Goal: Information Seeking & Learning: Check status

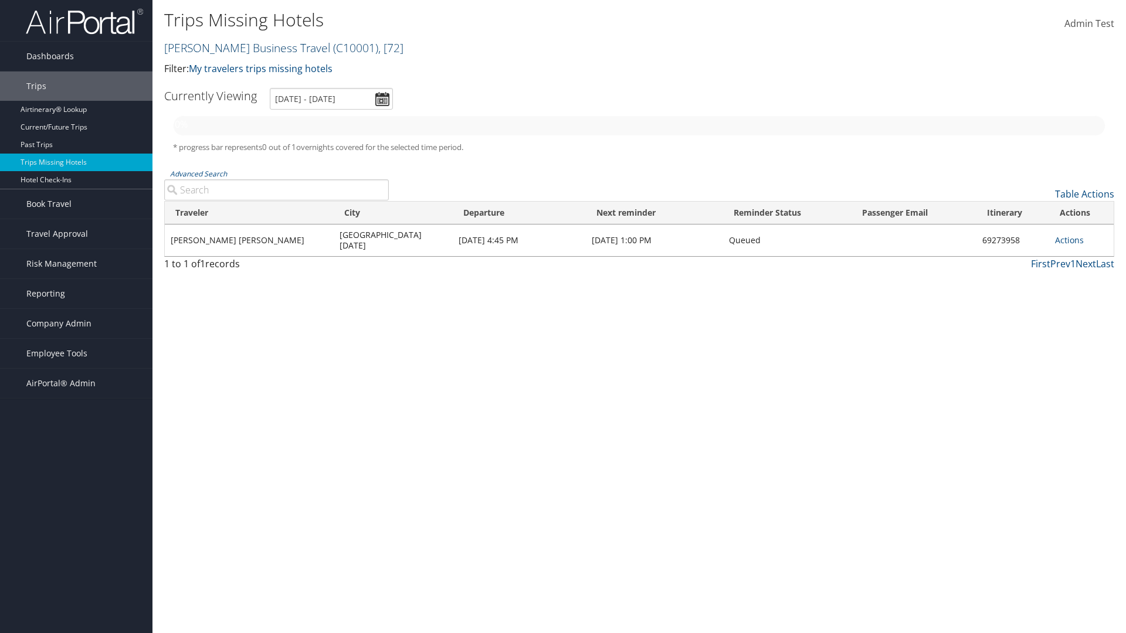
click at [242, 47] on link "[PERSON_NAME] Business Travel ( C10001 ) , [ 72 ]" at bounding box center [283, 48] width 239 height 16
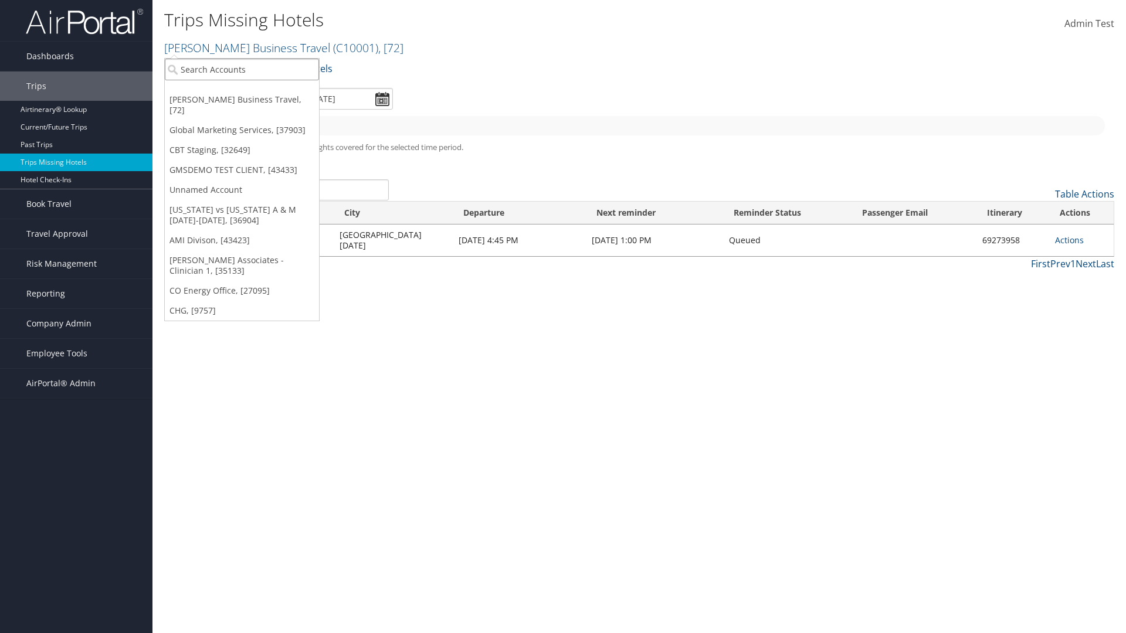
click at [242, 69] on input "search" at bounding box center [242, 70] width 154 height 22
type input "[PERSON_NAME] Business Travel"
click at [258, 101] on div "Account" at bounding box center [258, 101] width 200 height 11
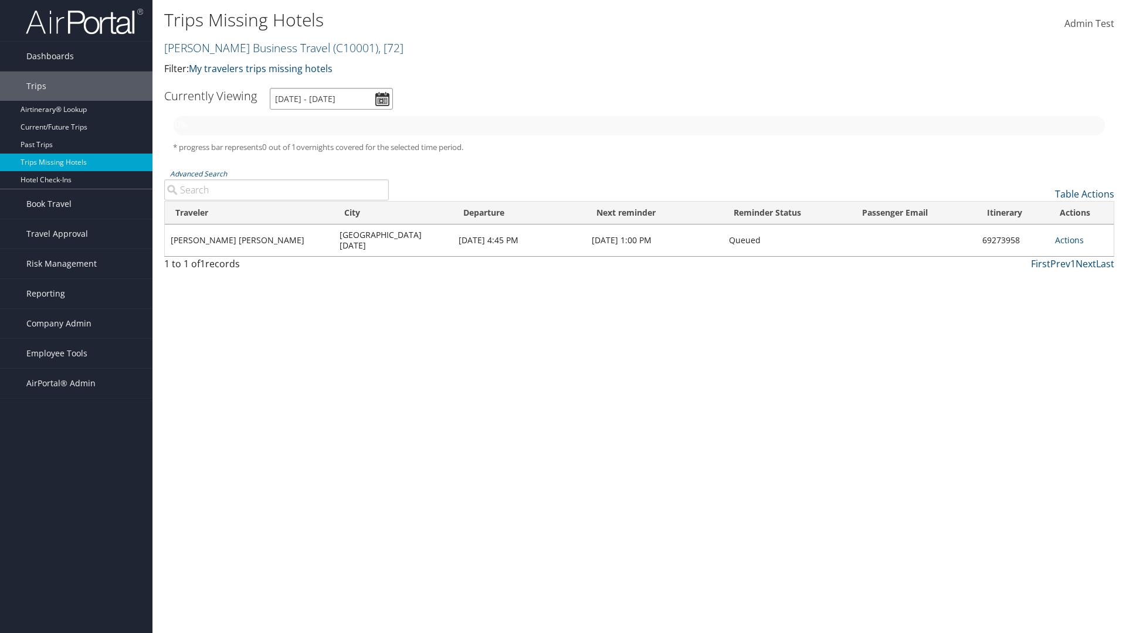
click at [331, 98] on input "[DATE] - [DATE]" at bounding box center [331, 99] width 123 height 22
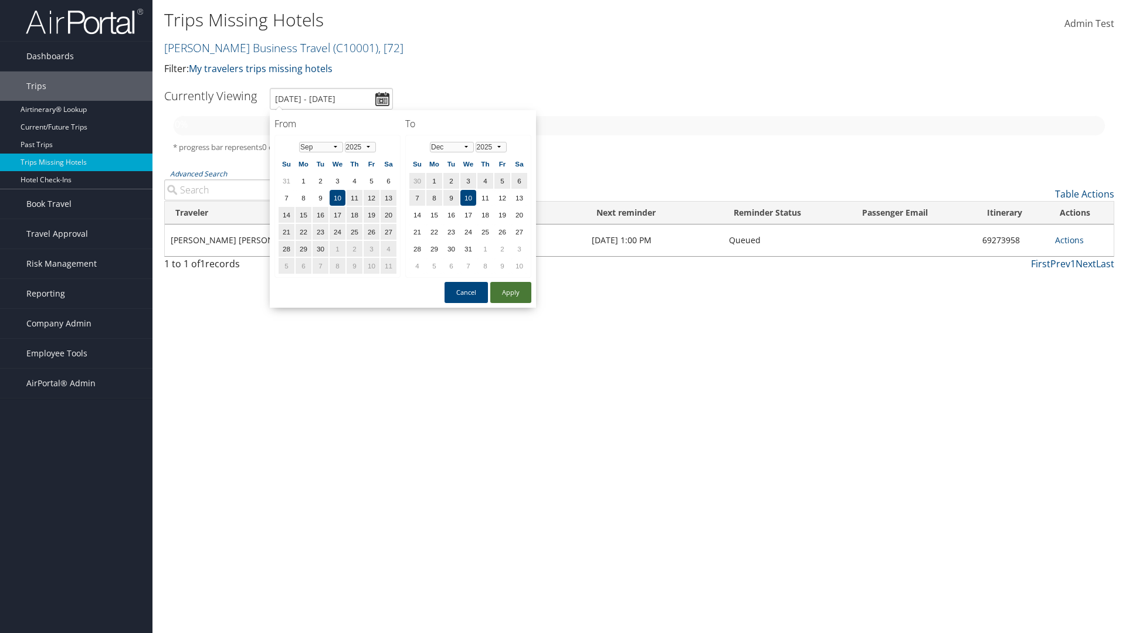
click at [511, 293] on button "Apply" at bounding box center [510, 292] width 41 height 21
type input "1/1/2025 - 3/31/2025"
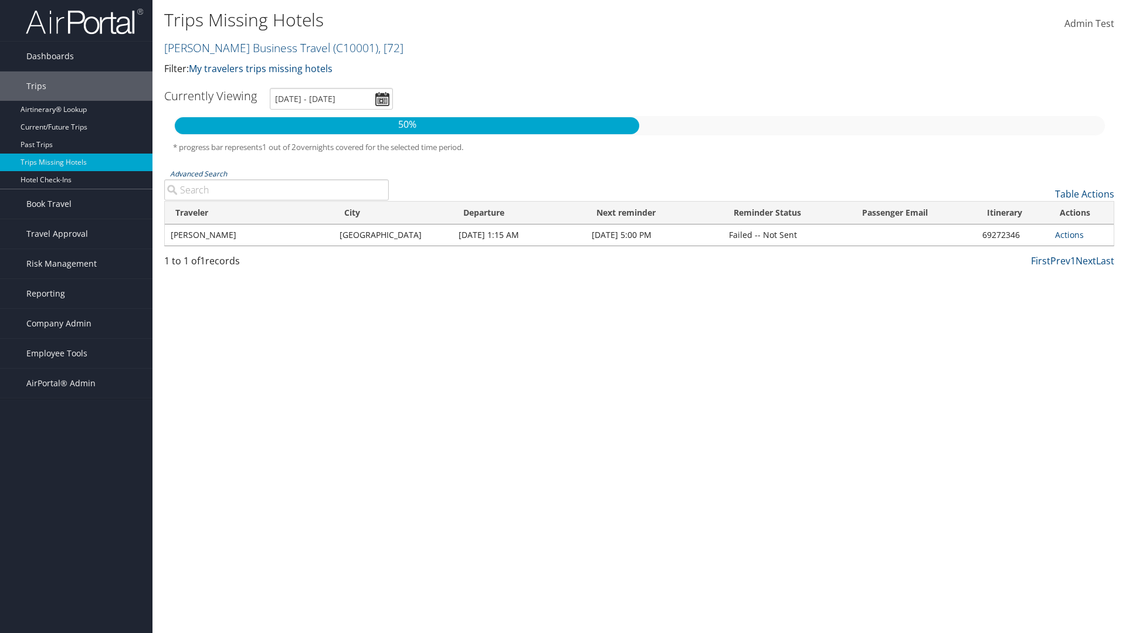
click at [198, 174] on link "Advanced Search" at bounding box center [198, 174] width 57 height 10
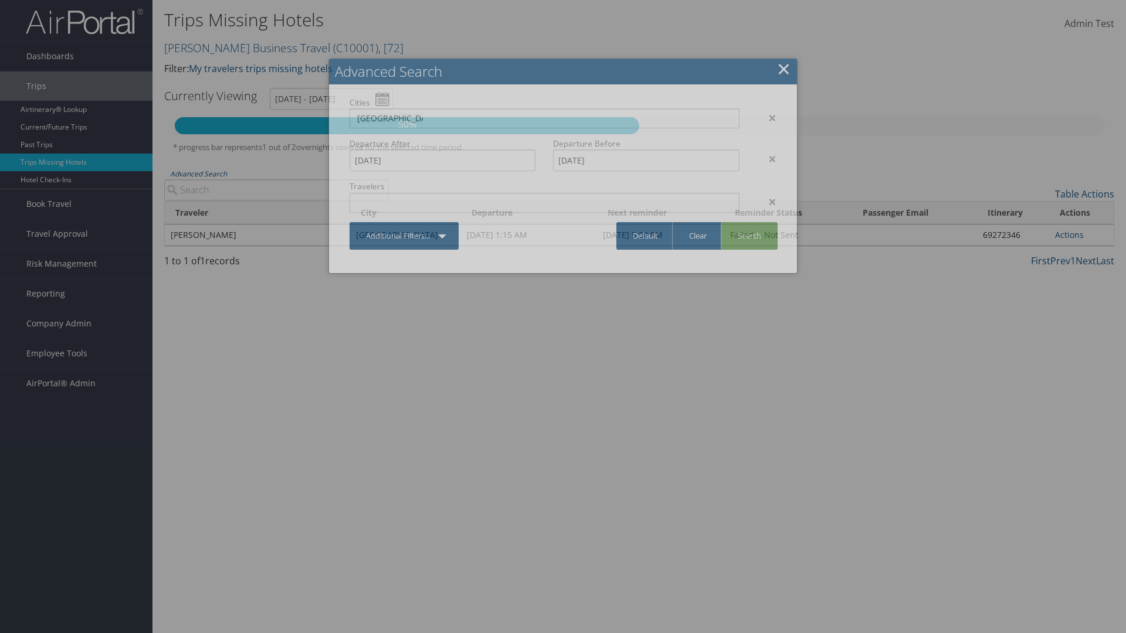
type input "Rio De Janeiro"
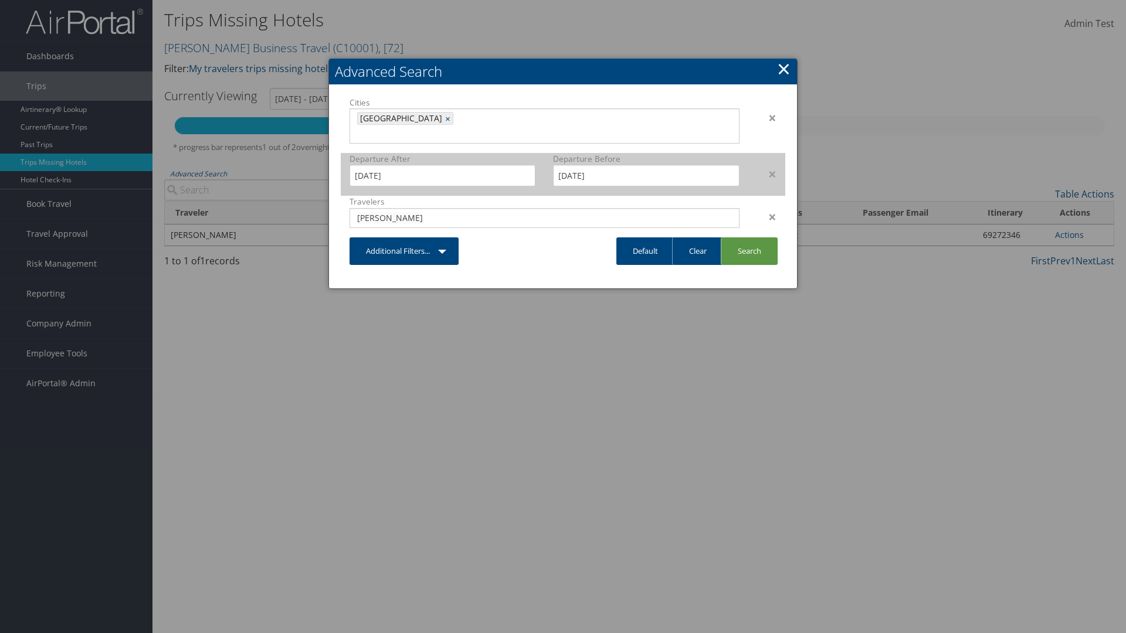
type input "CLAYTON"
click at [442, 165] on input "1/1/2025" at bounding box center [442, 176] width 186 height 22
type input "CLAYTON"
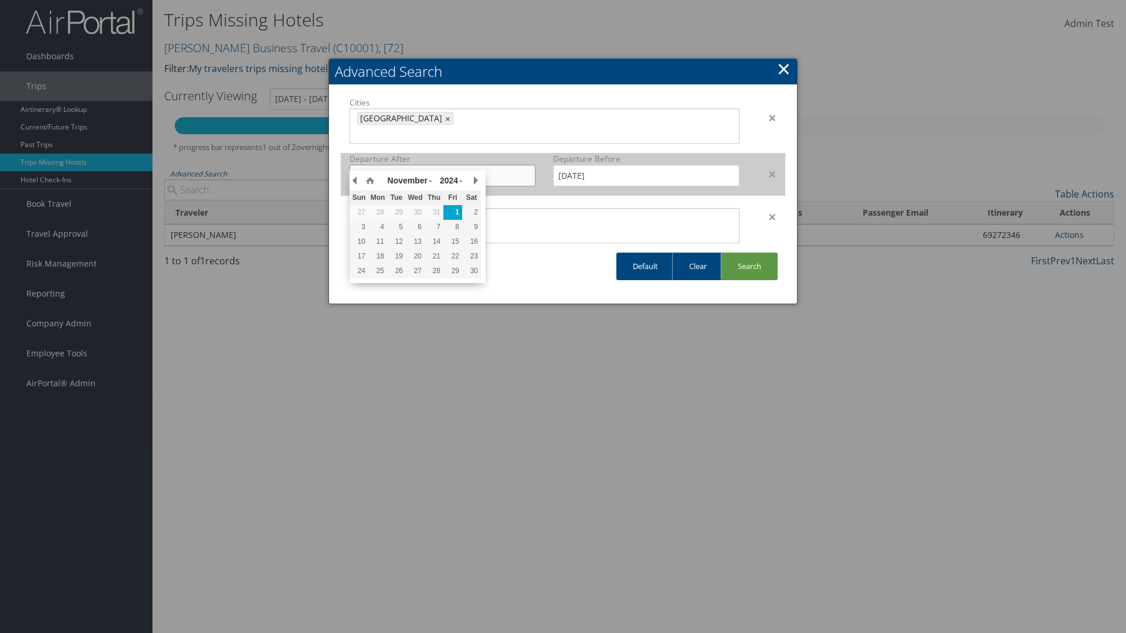
type input "11/01/2024"
click at [646, 165] on input "3/31/2025" at bounding box center [646, 176] width 186 height 22
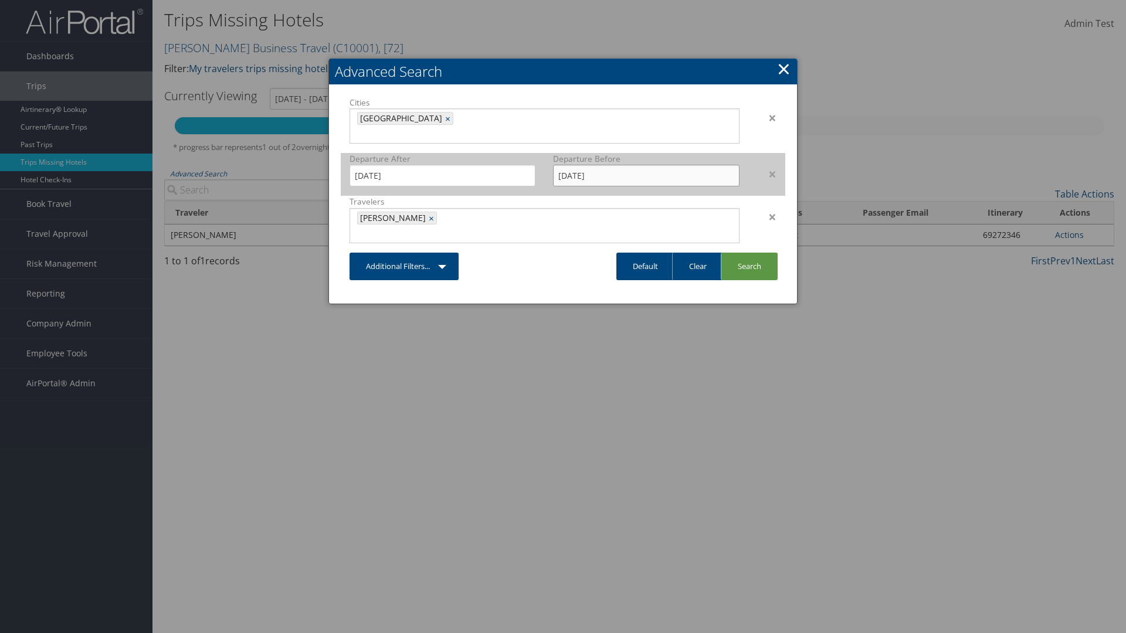
type input "02/15/2025"
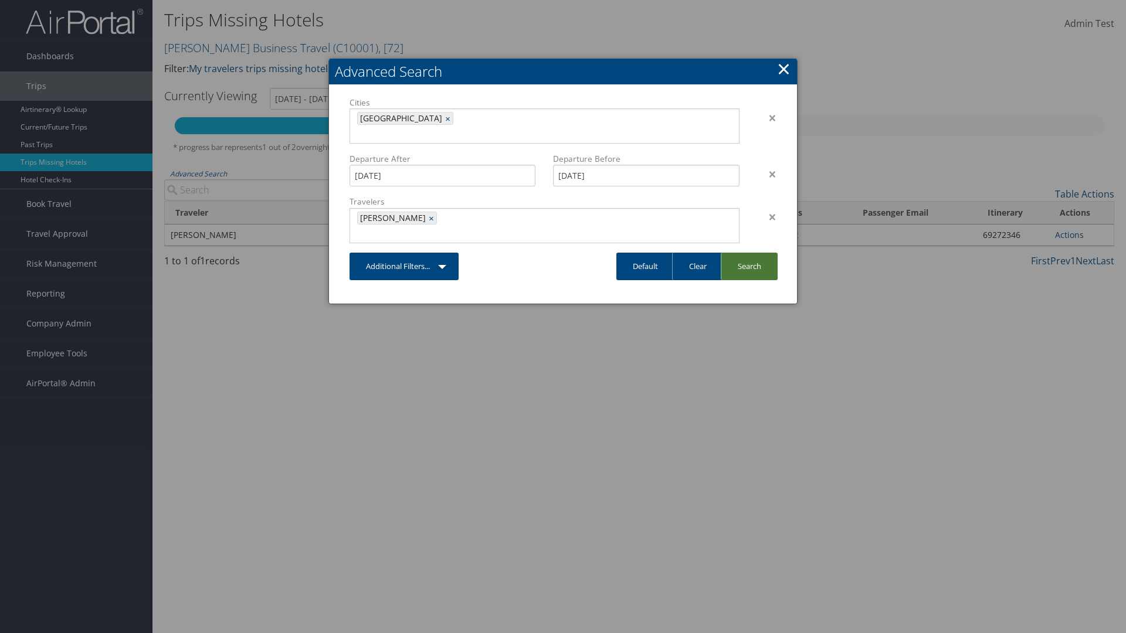
click at [749, 253] on link "Search" at bounding box center [748, 267] width 57 height 28
type input "11/1/2024 - 2/15/2025"
